Goal: Task Accomplishment & Management: Use online tool/utility

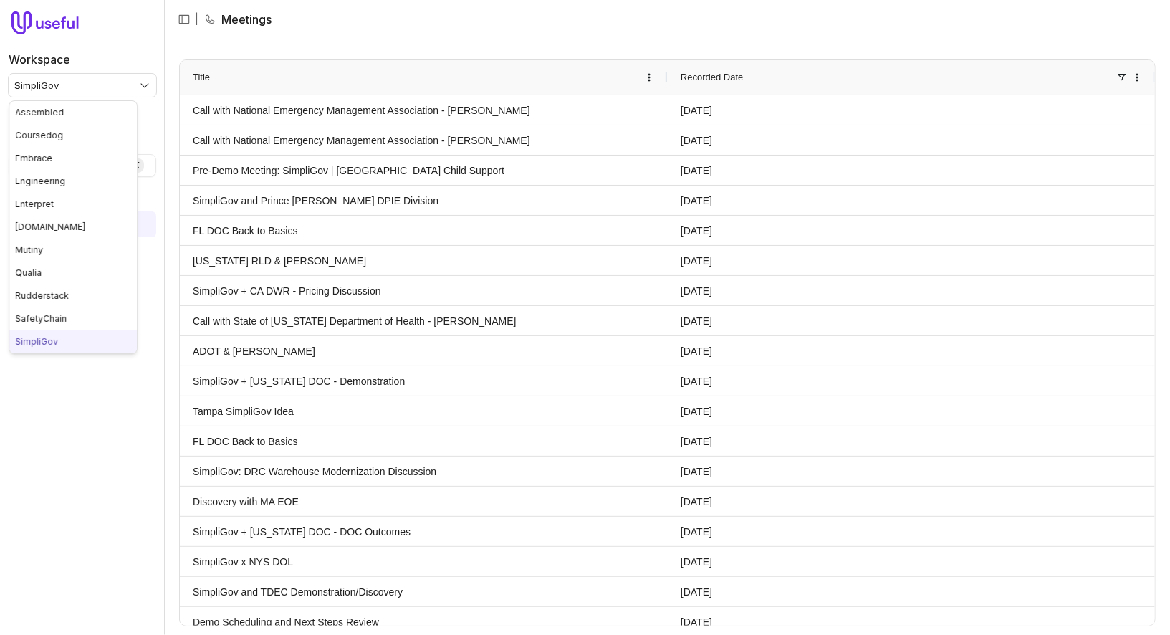
click at [110, 75] on html "Workspace SimpliGov Quick search... ⌘ K Meetings Settings | Meetings Drag here …" at bounding box center [585, 317] width 1170 height 635
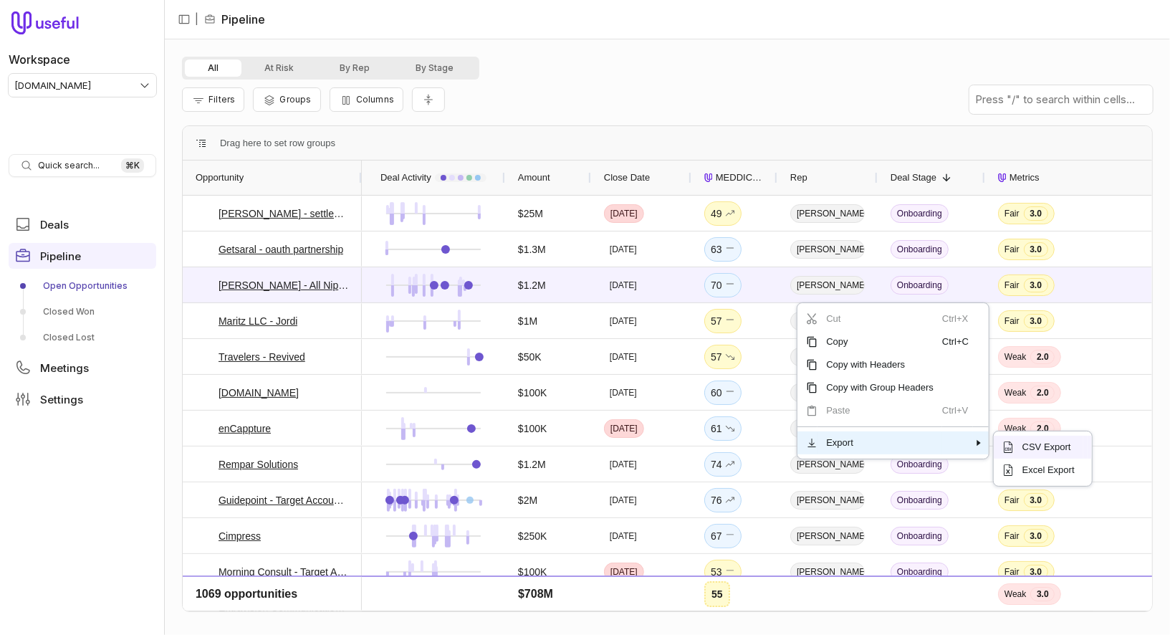
click at [1042, 450] on span "CSV Export" at bounding box center [1049, 447] width 70 height 23
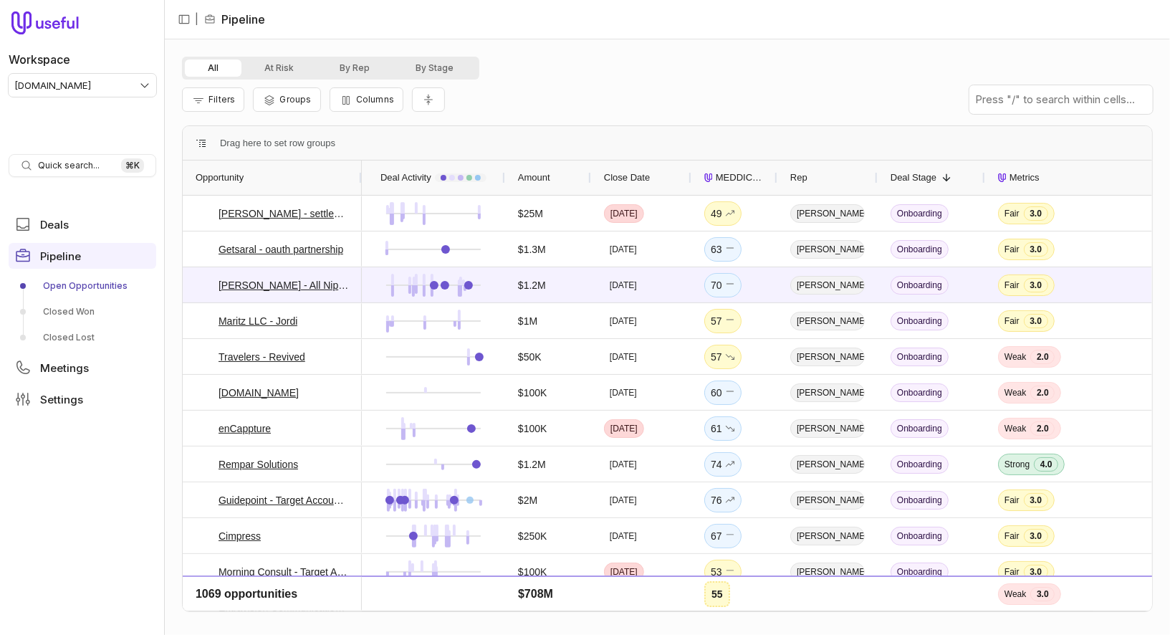
click at [698, 84] on div "Filters Groups Columns" at bounding box center [667, 100] width 971 height 40
